Goal: Task Accomplishment & Management: Complete application form

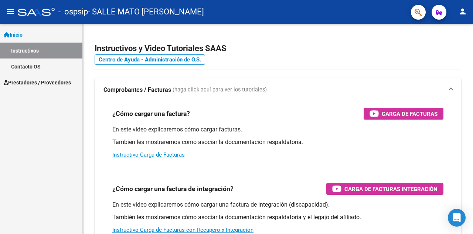
click at [54, 71] on link "Contacto OS" at bounding box center [41, 66] width 82 height 16
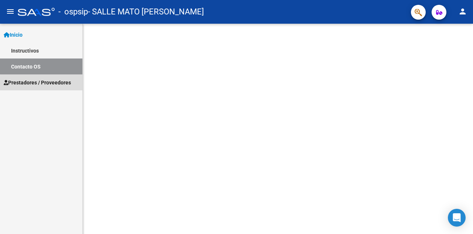
click at [54, 85] on span "Prestadores / Proveedores" at bounding box center [37, 82] width 67 height 8
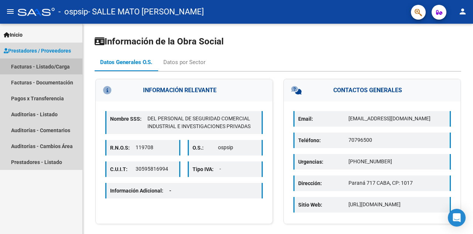
click at [61, 64] on link "Facturas - Listado/Carga" at bounding box center [41, 66] width 82 height 16
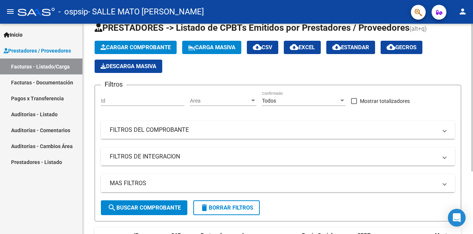
scroll to position [20, 0]
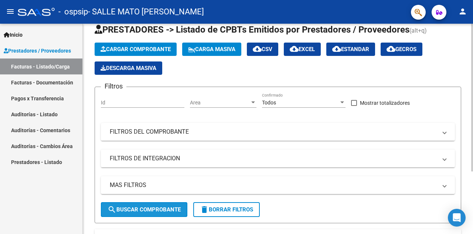
click at [165, 209] on span "search Buscar Comprobante" at bounding box center [144, 209] width 73 height 7
click at [164, 52] on button "Cargar Comprobante" at bounding box center [136, 49] width 82 height 13
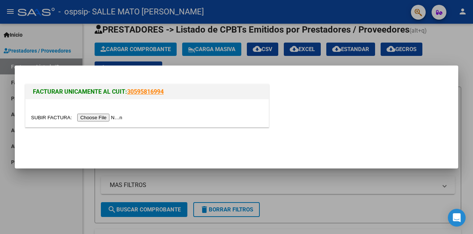
click at [95, 115] on input "file" at bounding box center [78, 118] width 94 height 8
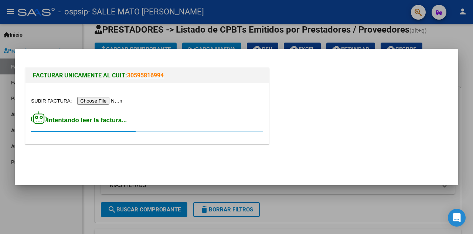
click at [101, 101] on input "file" at bounding box center [78, 101] width 94 height 8
click at [94, 103] on input "file" at bounding box center [78, 101] width 94 height 8
click at [102, 101] on input "file" at bounding box center [78, 101] width 94 height 8
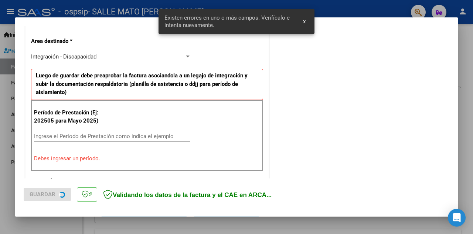
scroll to position [178, 0]
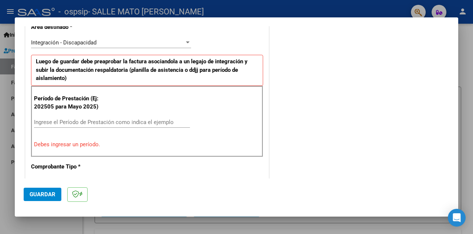
click at [100, 116] on div "Ingrese el Período de Prestación como indica el ejemplo" at bounding box center [112, 121] width 156 height 11
click at [111, 86] on div "Período de Prestación (Ej: 202505 para [DATE]) 2025 Ingrese el Período de Prest…" at bounding box center [147, 121] width 232 height 71
click at [66, 119] on input "2025" at bounding box center [112, 122] width 156 height 7
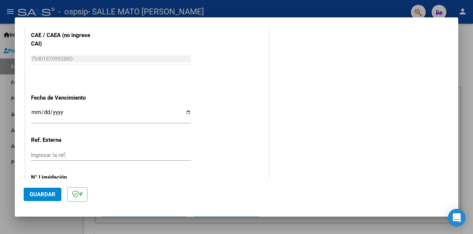
scroll to position [482, 0]
type input "202509"
click at [50, 197] on span "Guardar" at bounding box center [43, 194] width 26 height 7
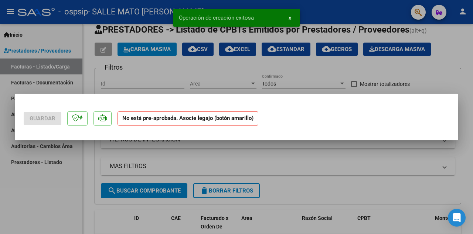
scroll to position [0, 0]
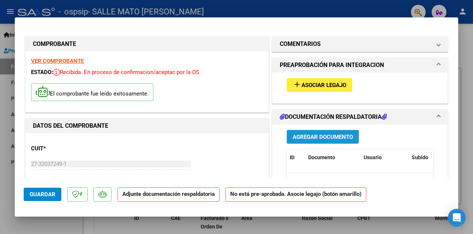
click at [351, 134] on span "Agregar Documento" at bounding box center [323, 137] width 60 height 7
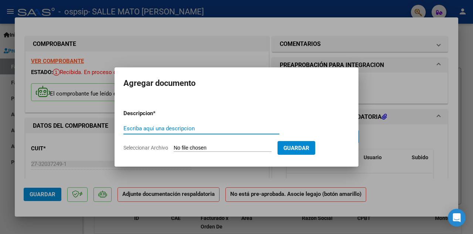
type input "O"
type input "PLANILLA"
click at [298, 148] on span "Guardar" at bounding box center [297, 148] width 26 height 7
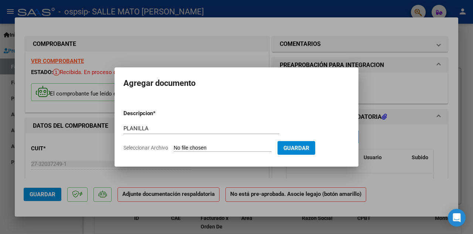
click at [231, 146] on input "Seleccionar Archivo" at bounding box center [223, 148] width 98 height 7
